Goal: Transaction & Acquisition: Purchase product/service

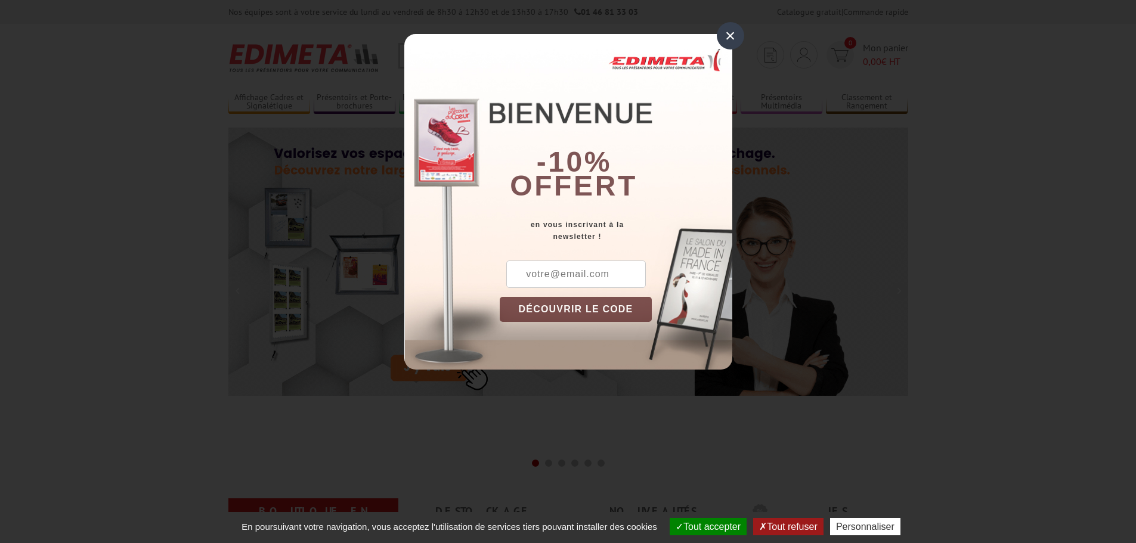
click at [531, 272] on input "text" at bounding box center [576, 274] width 140 height 27
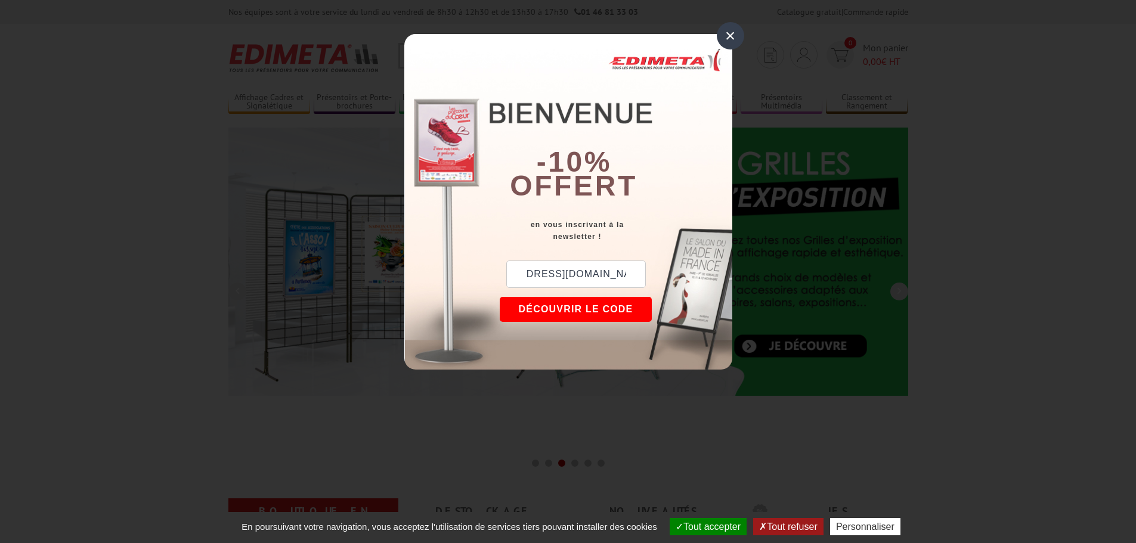
scroll to position [0, 59]
type input "com@decazeville-communaute.fr"
click at [569, 307] on button "DÉCOUVRIR LE CODE" at bounding box center [576, 309] width 153 height 25
click at [537, 274] on div "New10" at bounding box center [558, 274] width 116 height 27
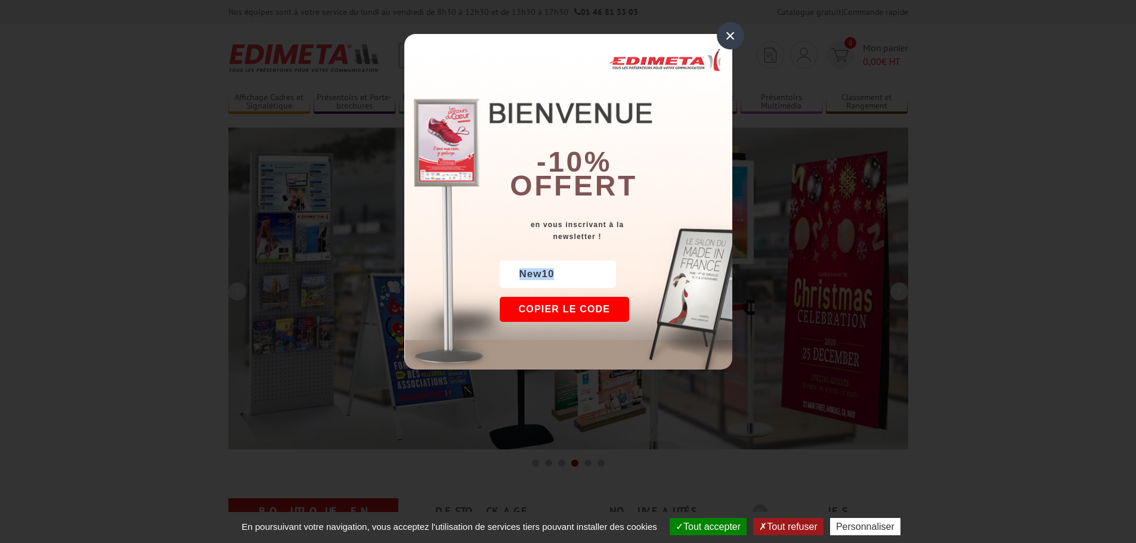
click at [537, 274] on div "New10" at bounding box center [558, 274] width 116 height 27
click at [582, 308] on button "Copier le code" at bounding box center [565, 309] width 130 height 25
click at [735, 44] on div "×" at bounding box center [730, 35] width 27 height 27
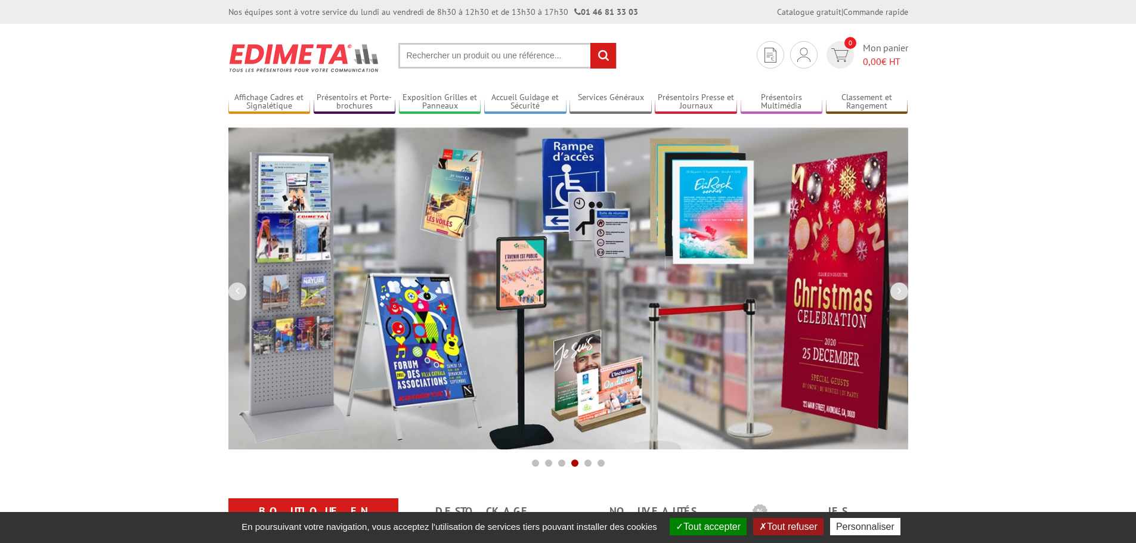
click at [460, 55] on input "text" at bounding box center [507, 56] width 218 height 26
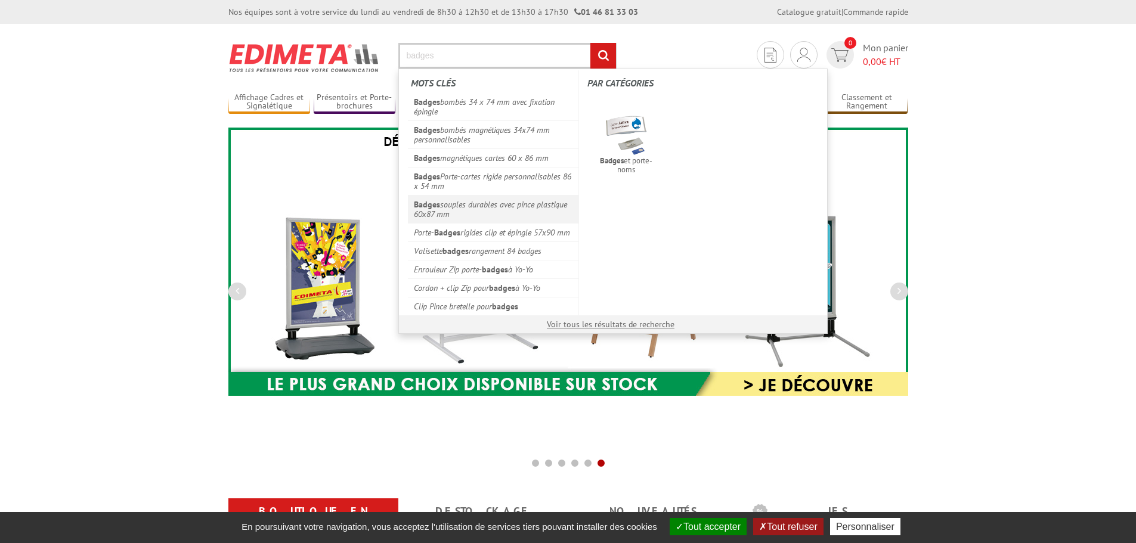
type input "badges"
click at [506, 210] on link "Badges souples durables avec pince plastique 60x87 mm" at bounding box center [493, 209] width 171 height 28
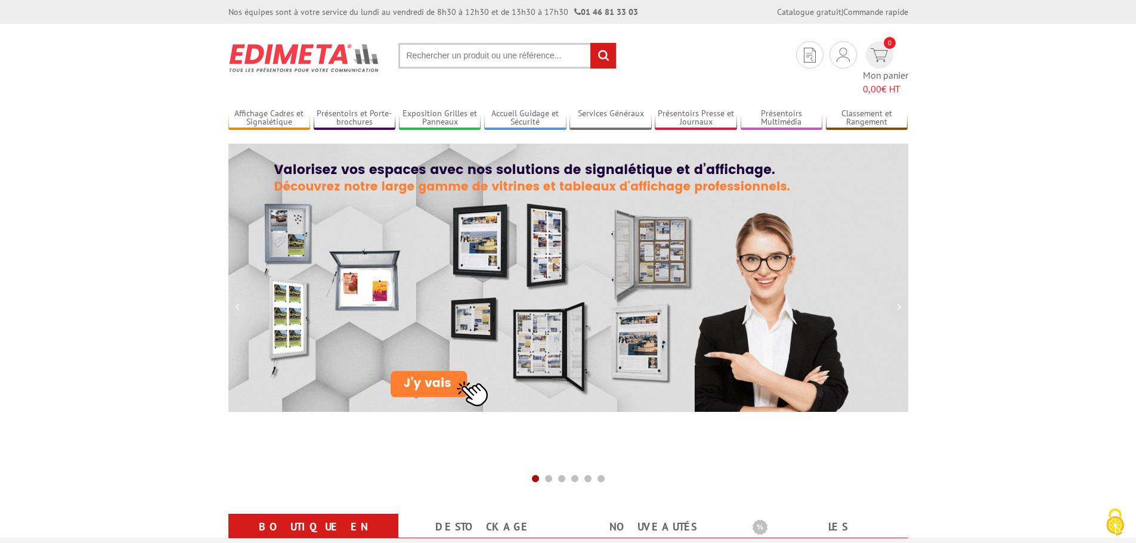
click at [454, 58] on input "text" at bounding box center [507, 56] width 218 height 26
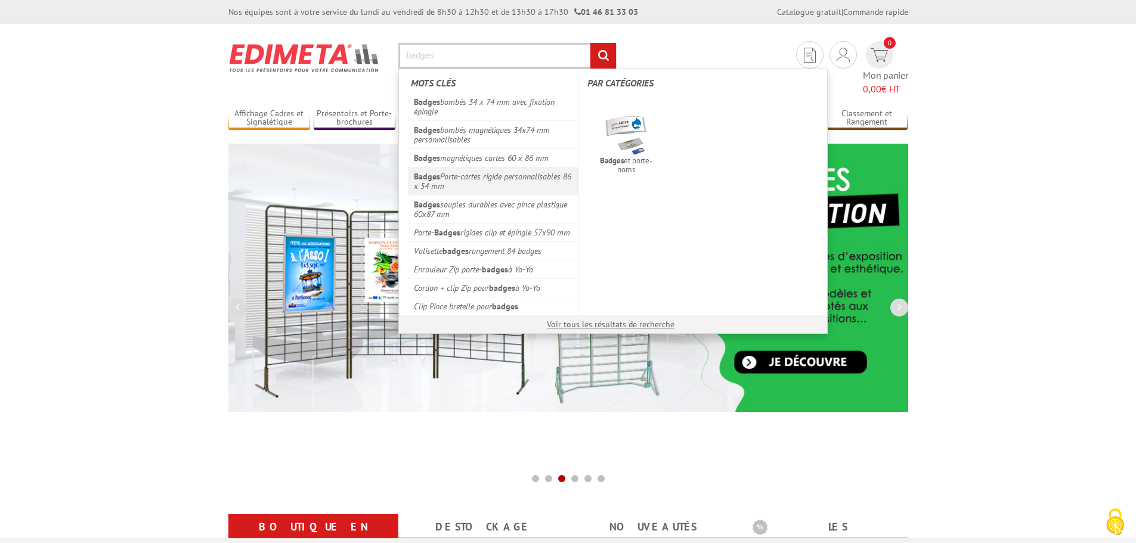
type input "badges"
click at [538, 181] on link "Badges Porte-cartes rigide personnalisables 86 x 54 mm" at bounding box center [493, 181] width 171 height 28
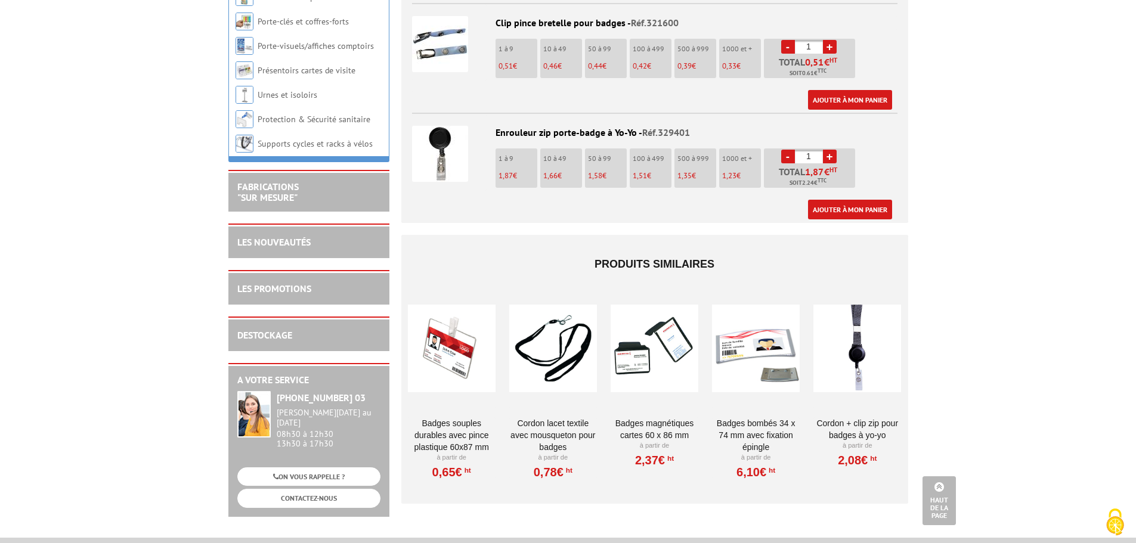
scroll to position [1152, 0]
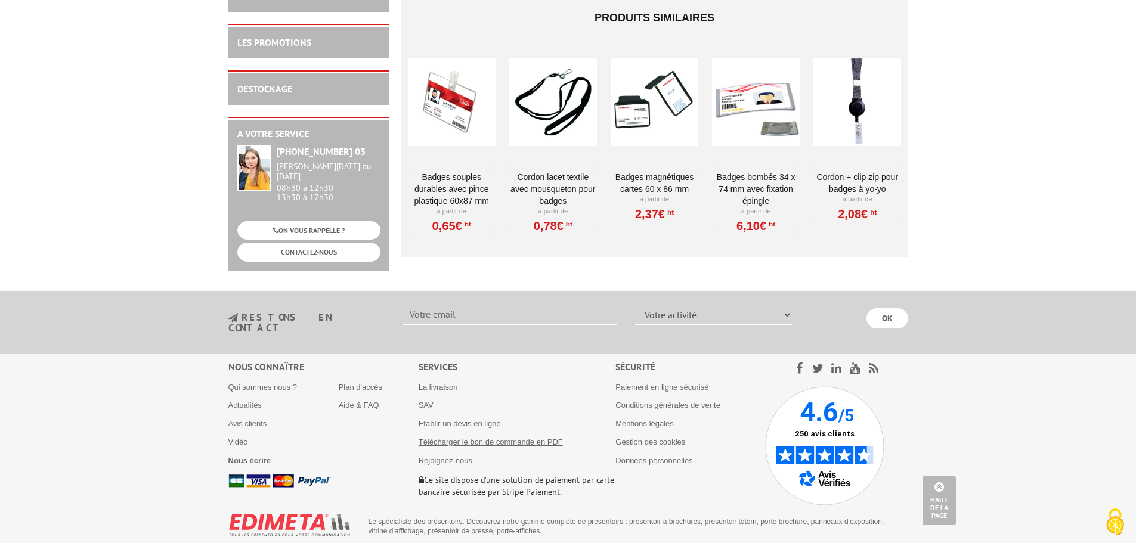
click at [472, 438] on link "Télécharger le bon de commande en PDF" at bounding box center [491, 442] width 144 height 9
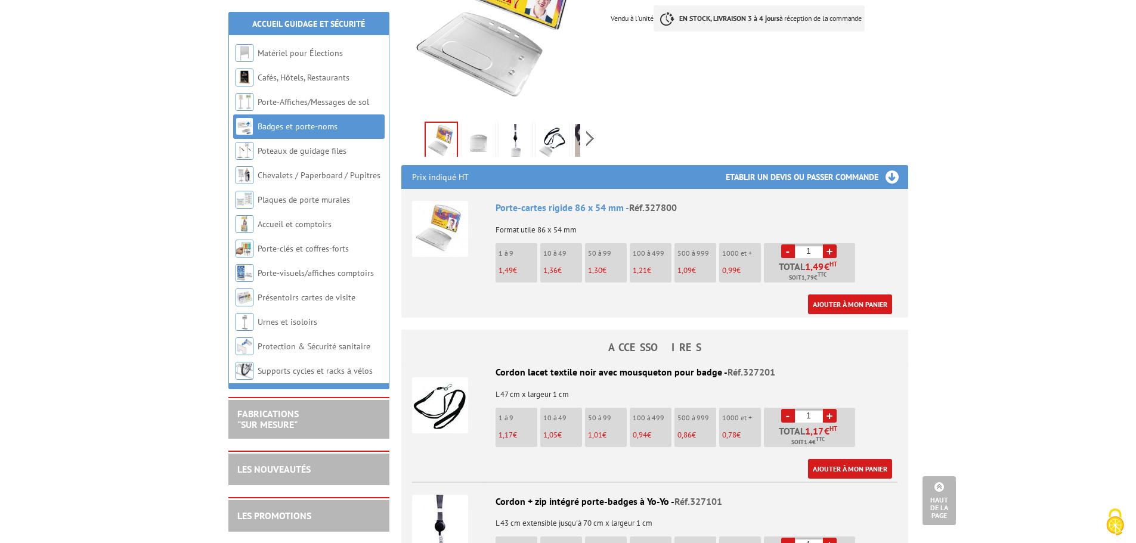
scroll to position [0, 0]
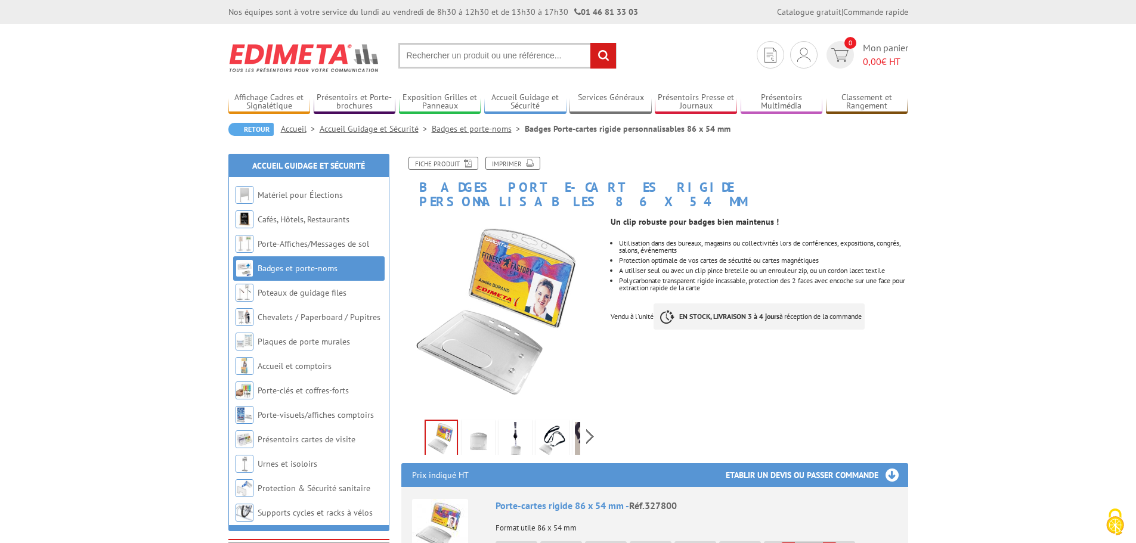
click at [445, 66] on input "text" at bounding box center [507, 56] width 218 height 26
click at [444, 49] on input "text" at bounding box center [507, 56] width 218 height 26
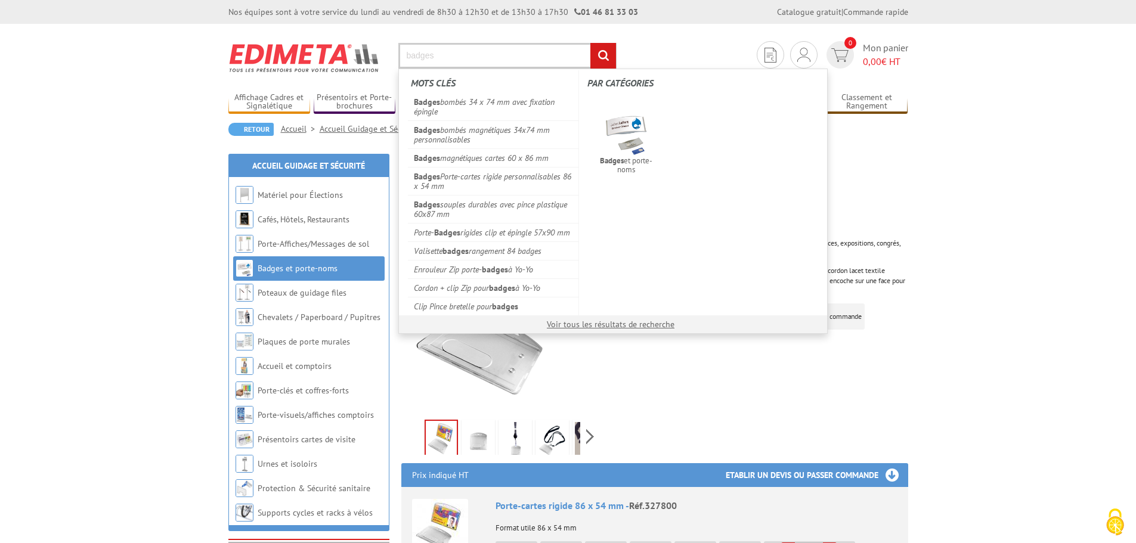
type input "badges"
click at [611, 49] on input "rechercher" at bounding box center [603, 56] width 26 height 26
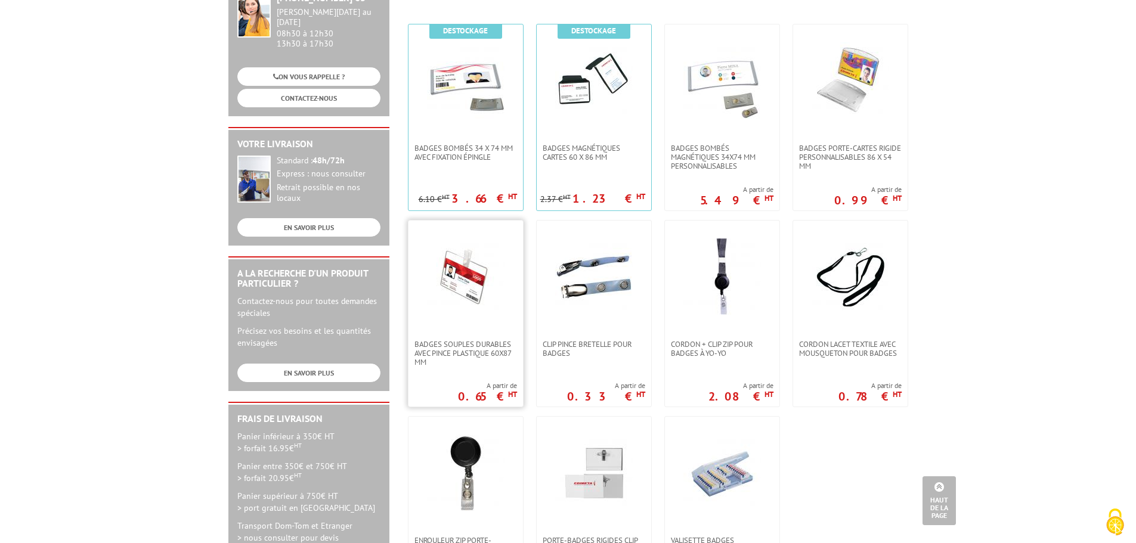
scroll to position [179, 0]
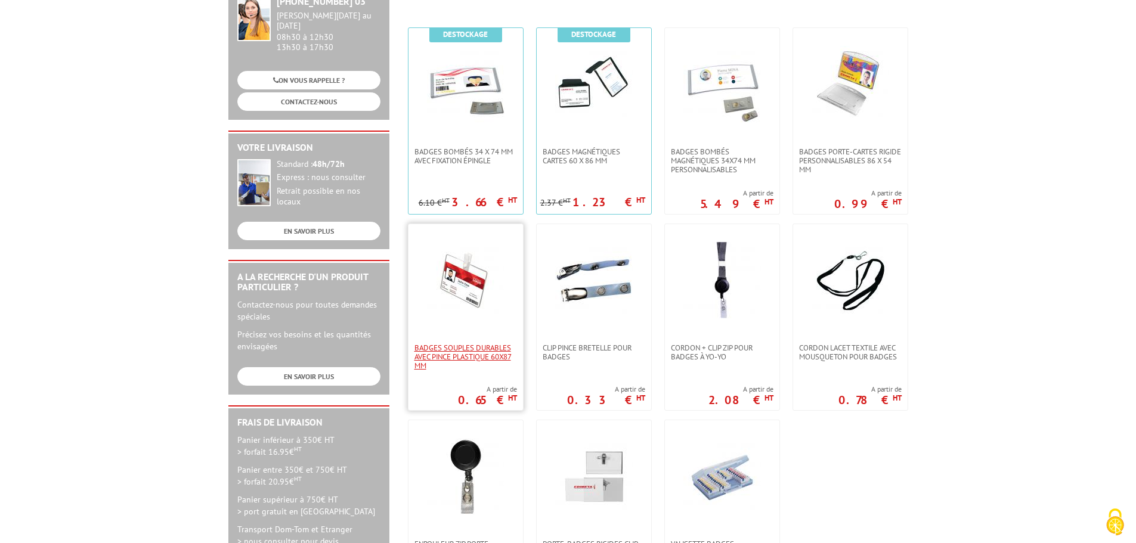
click at [468, 347] on span "Badges souples durables avec pince plastique 60x87 mm" at bounding box center [465, 356] width 103 height 27
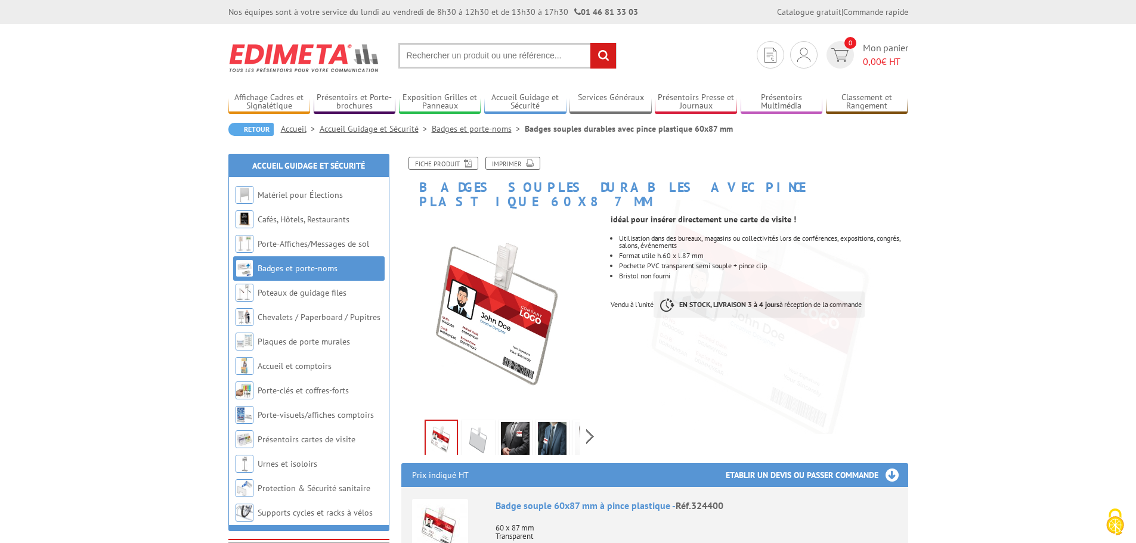
click at [524, 422] on img at bounding box center [515, 440] width 29 height 37
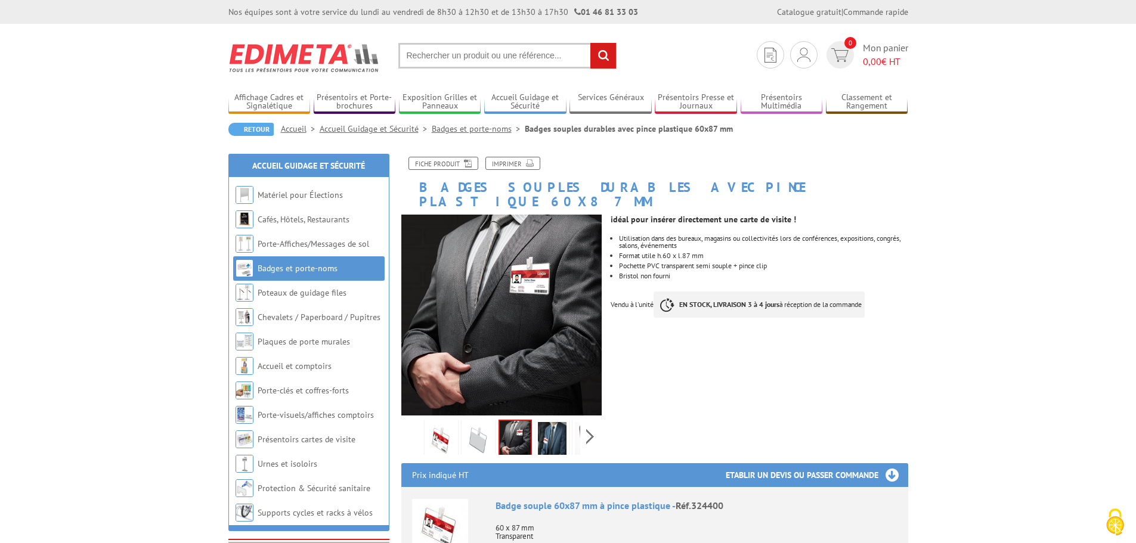
click at [552, 422] on img at bounding box center [552, 440] width 29 height 37
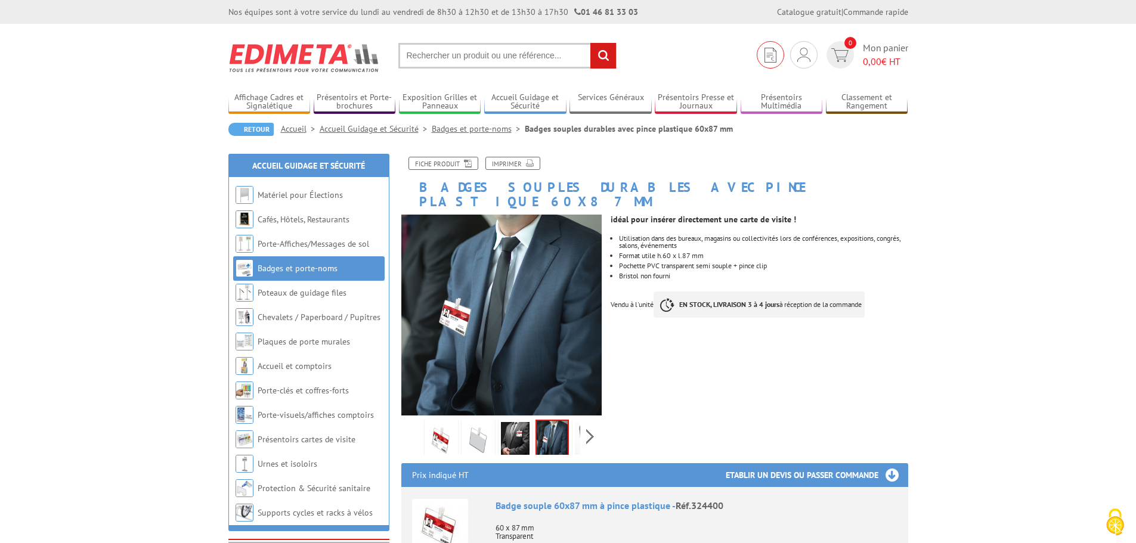
click at [775, 56] on img at bounding box center [770, 55] width 12 height 15
